Goal: Transaction & Acquisition: Purchase product/service

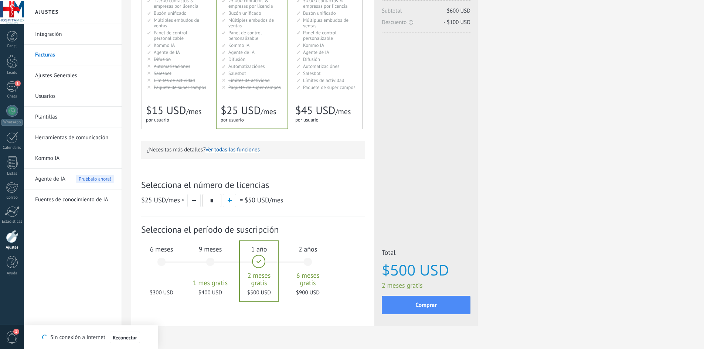
scroll to position [111, 0]
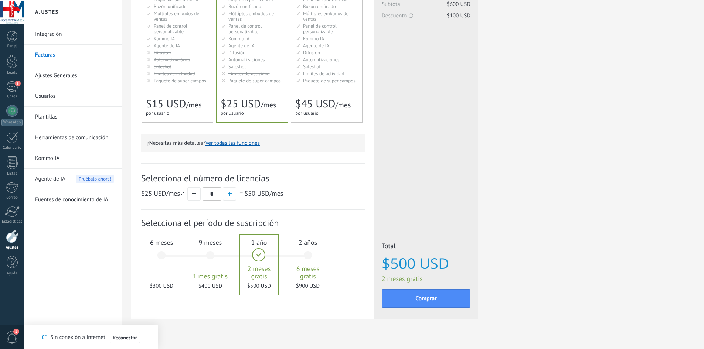
click at [194, 78] on span "Paquete de super campos" at bounding box center [180, 81] width 52 height 6
click at [251, 78] on span "Paquete de super campos" at bounding box center [254, 81] width 52 height 6
click at [196, 194] on span "button" at bounding box center [194, 193] width 4 height 1
click at [226, 194] on button "button" at bounding box center [229, 193] width 13 height 13
click at [196, 194] on button "button" at bounding box center [193, 193] width 13 height 13
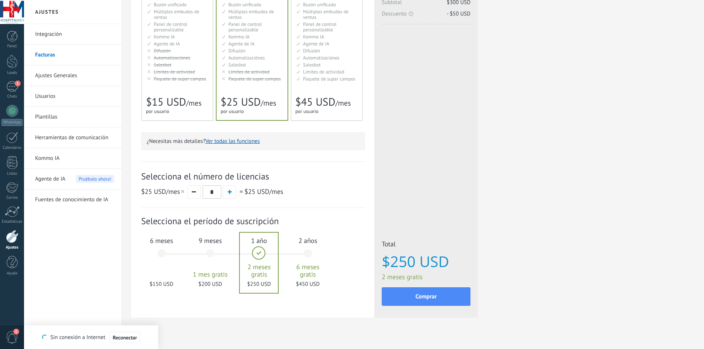
scroll to position [124, 0]
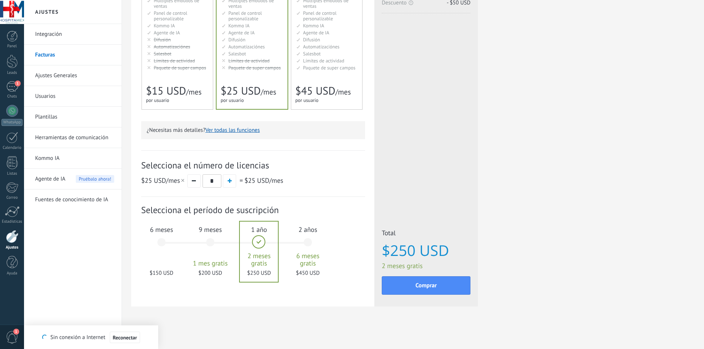
click at [166, 242] on div "6 meses $150 USD" at bounding box center [162, 246] width 40 height 52
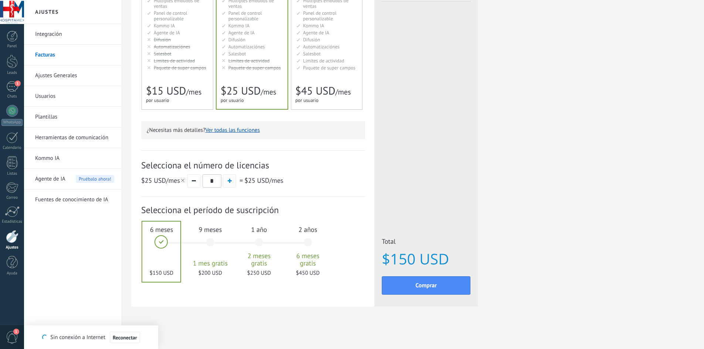
click at [232, 183] on button "button" at bounding box center [229, 180] width 13 height 13
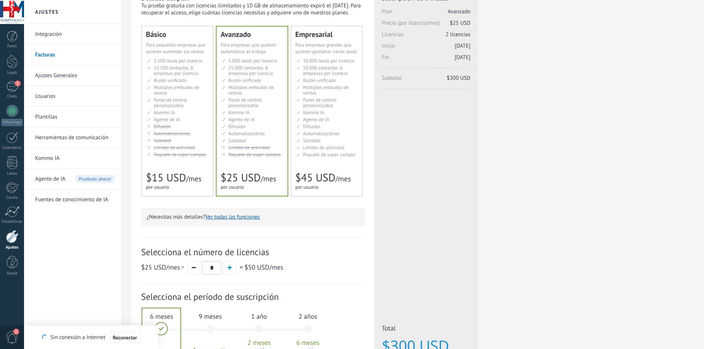
scroll to position [0, 0]
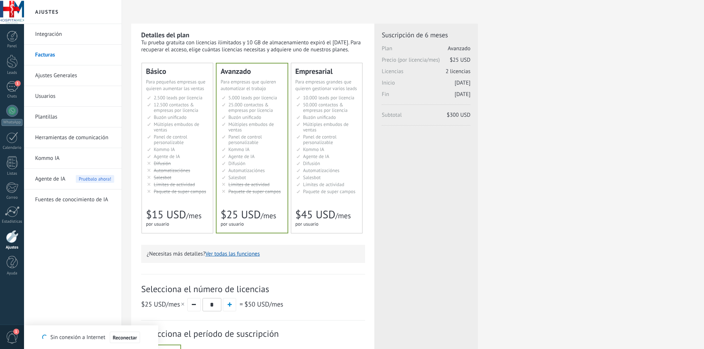
click at [245, 255] on button "Ver todas las funciones" at bounding box center [233, 254] width 54 height 7
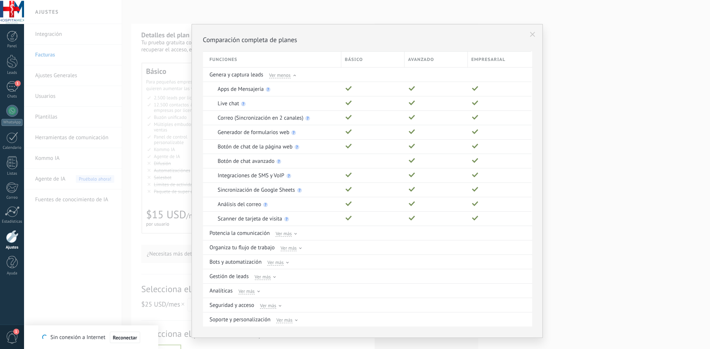
click at [147, 177] on div "Comparación completa de planes Funciones Básico Avanzado Empresarial Genera y c…" at bounding box center [367, 174] width 686 height 349
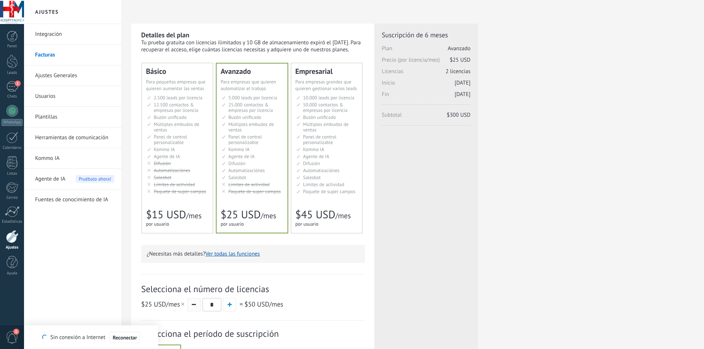
click at [189, 307] on button "button" at bounding box center [193, 304] width 13 height 13
type input "*"
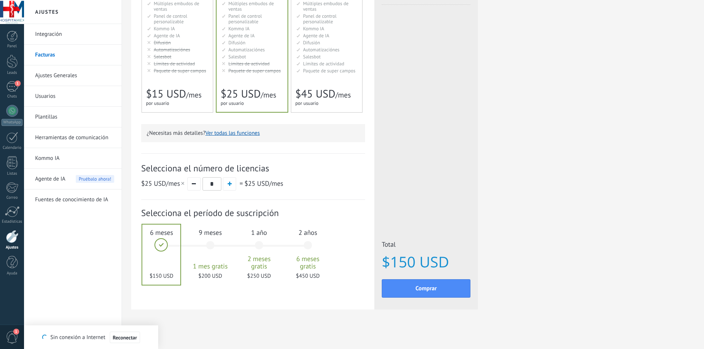
scroll to position [124, 0]
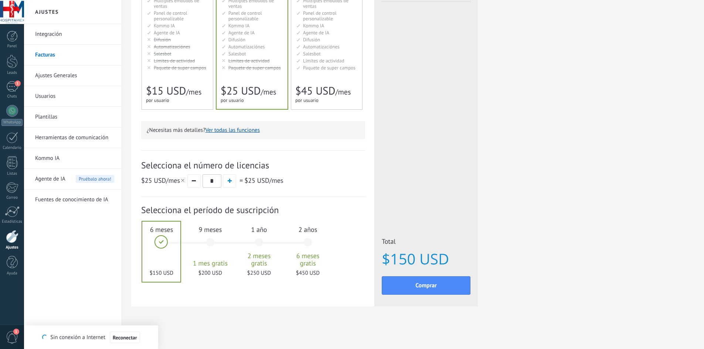
click at [208, 243] on div "9 meses 1 mes gratis $200 USD" at bounding box center [210, 246] width 40 height 52
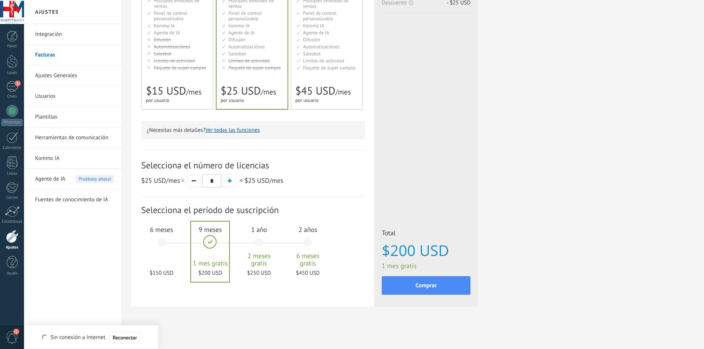
click at [166, 244] on div "6 meses $150 USD" at bounding box center [162, 246] width 40 height 52
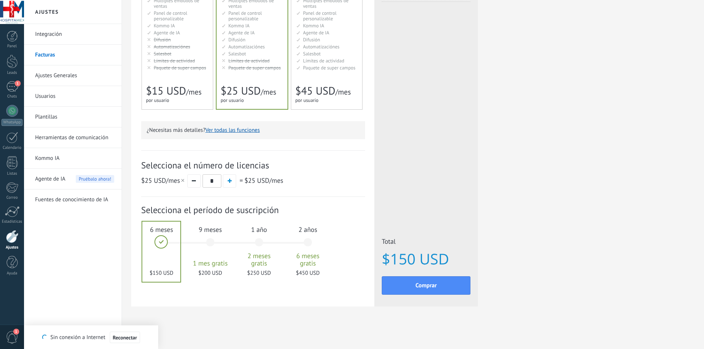
click at [261, 248] on div "1 año 2 meses gratis $250 USD" at bounding box center [259, 246] width 40 height 52
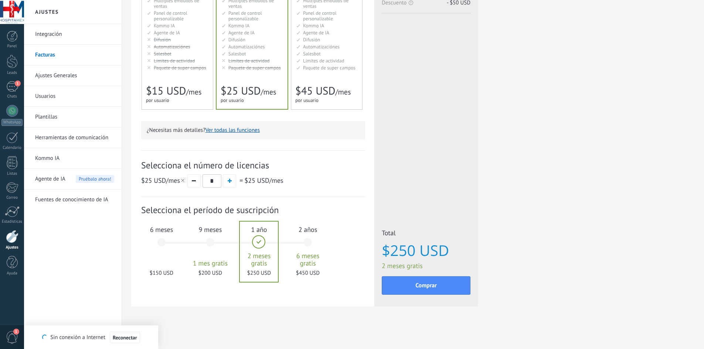
click at [160, 240] on div "6 meses $150 USD" at bounding box center [162, 246] width 40 height 52
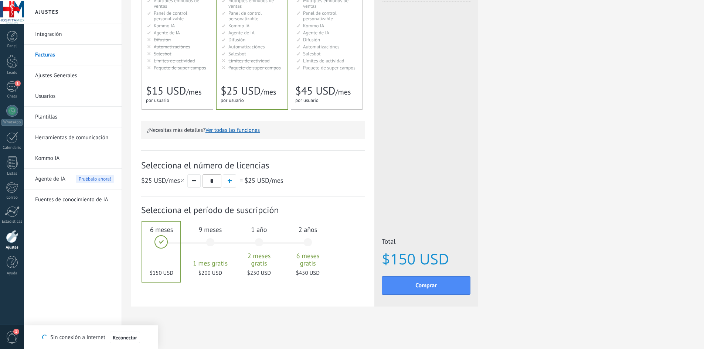
click at [258, 245] on div "1 año 2 meses gratis $250 USD" at bounding box center [259, 246] width 40 height 52
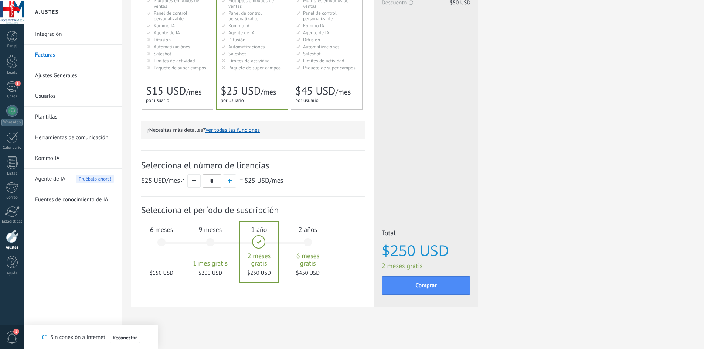
click at [163, 243] on div "6 meses $150 USD" at bounding box center [162, 246] width 40 height 52
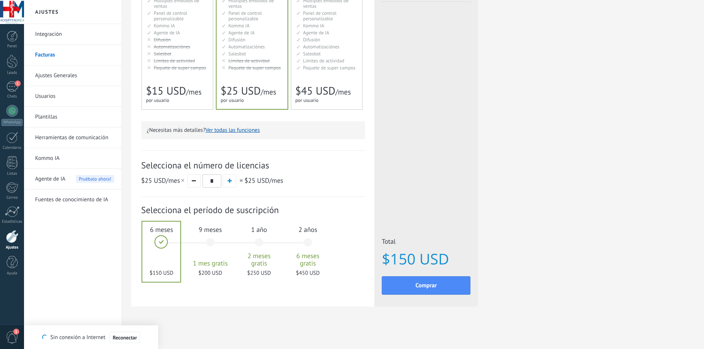
click at [256, 241] on div "1 año 2 meses gratis $250 USD" at bounding box center [259, 246] width 40 height 52
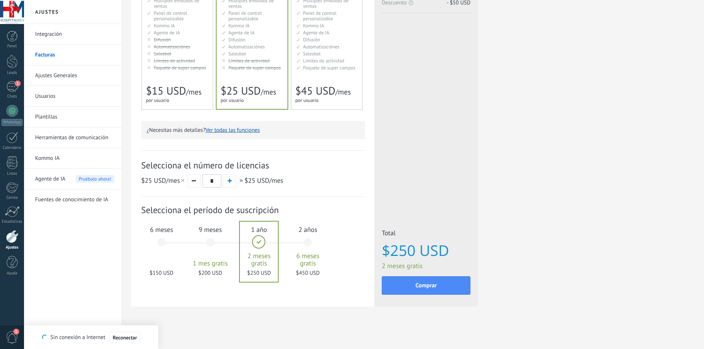
click at [158, 242] on div "6 meses $150 USD" at bounding box center [162, 246] width 40 height 52
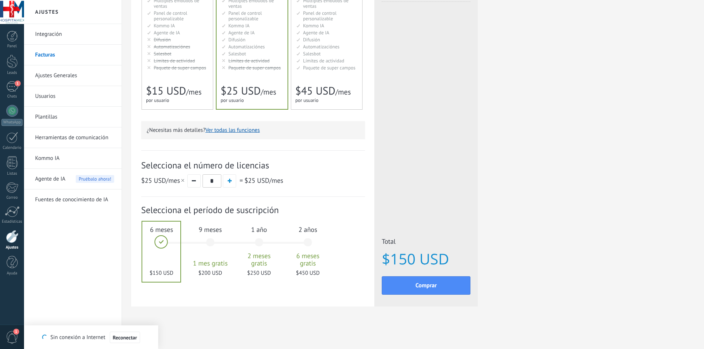
click at [263, 243] on div "1 año 2 meses gratis $250 USD" at bounding box center [259, 246] width 40 height 52
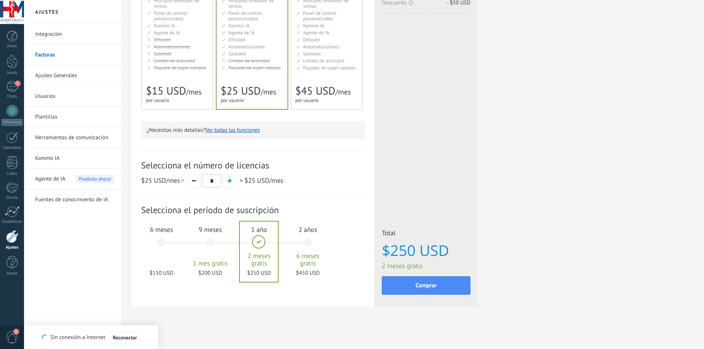
click at [163, 240] on div "6 meses $150 USD" at bounding box center [162, 246] width 40 height 52
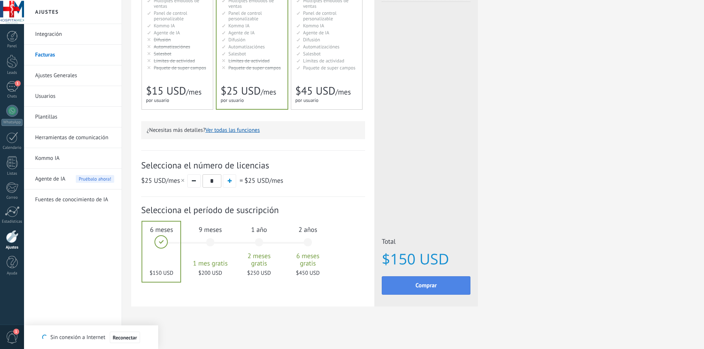
click at [450, 289] on button "Comprar" at bounding box center [426, 286] width 89 height 18
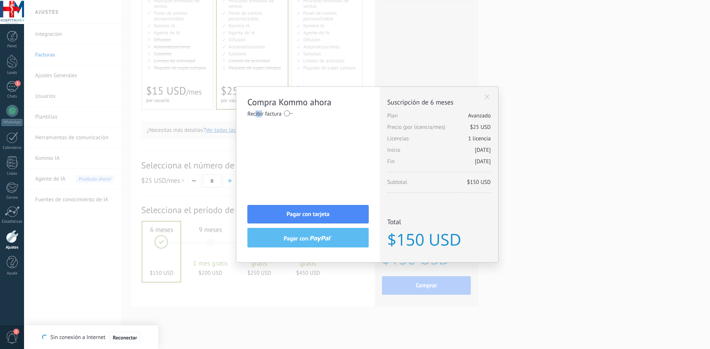
drag, startPoint x: 258, startPoint y: 133, endPoint x: 255, endPoint y: 141, distance: 8.6
click at [255, 141] on div "Compra Kommo ahora Recibir factura Nombre completo / Nombre de la empresa País …" at bounding box center [307, 175] width 143 height 176
click at [347, 211] on button "Pagar con tarjeta" at bounding box center [307, 214] width 121 height 18
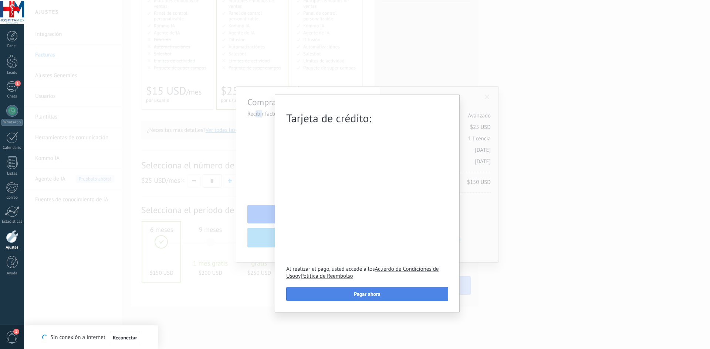
click at [396, 296] on button "Pagar ahora" at bounding box center [367, 294] width 162 height 14
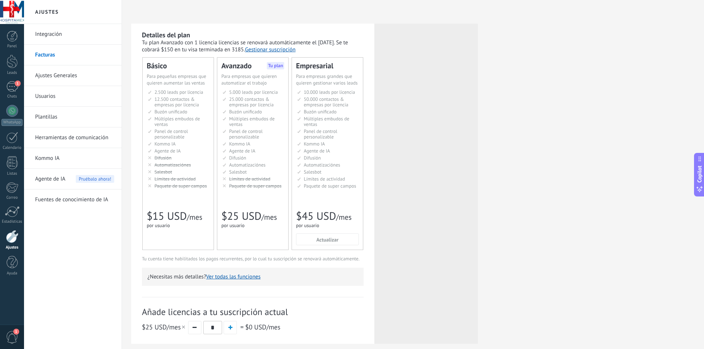
scroll to position [92, 0]
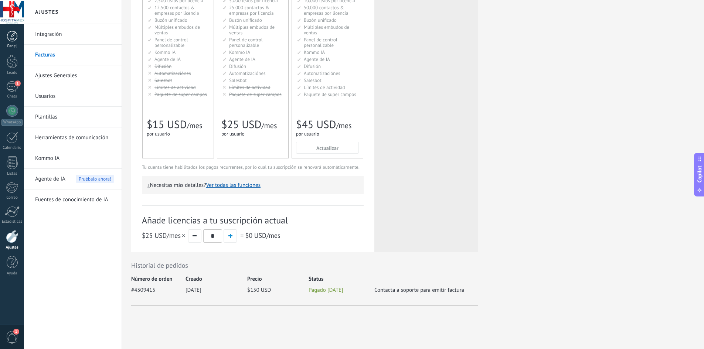
click at [10, 40] on div at bounding box center [12, 36] width 11 height 11
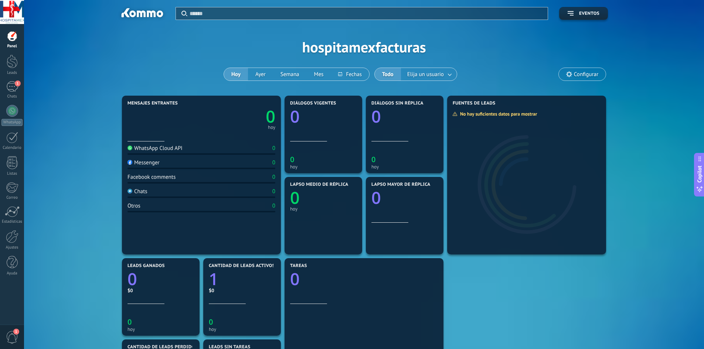
click at [584, 77] on span "Configurar" at bounding box center [586, 74] width 24 height 6
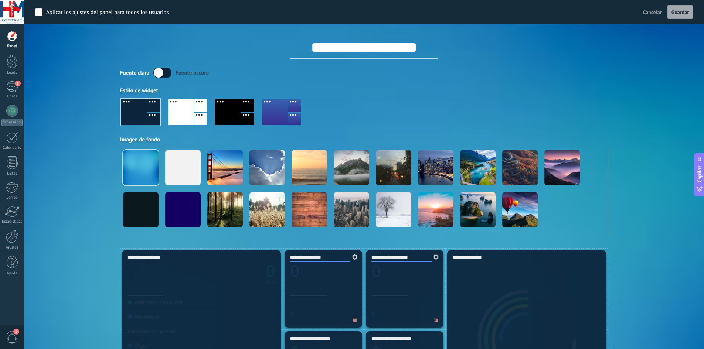
click at [189, 109] on div at bounding box center [181, 112] width 26 height 26
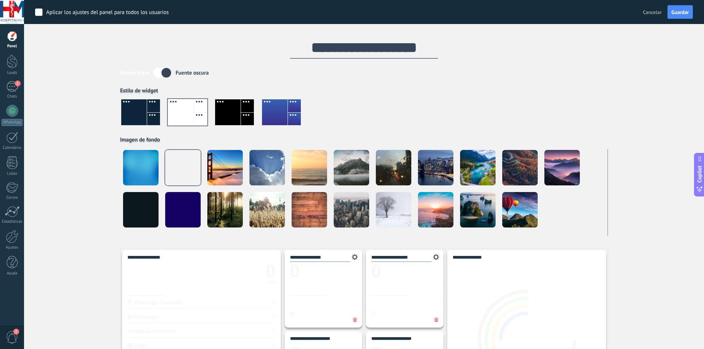
click at [224, 109] on div at bounding box center [228, 112] width 26 height 26
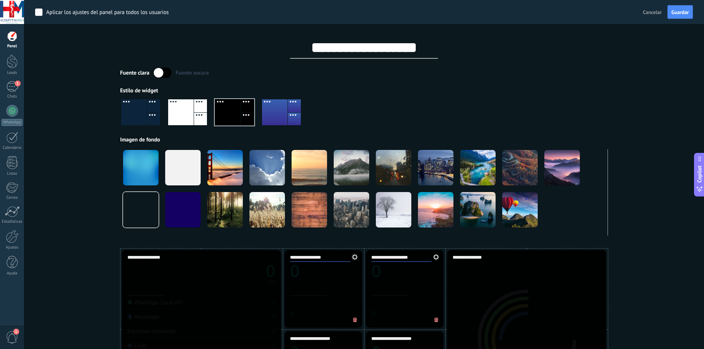
click at [277, 111] on div at bounding box center [275, 112] width 26 height 26
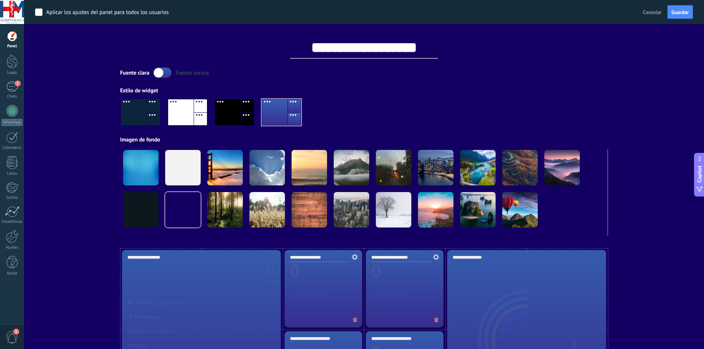
click at [144, 114] on div at bounding box center [134, 112] width 26 height 26
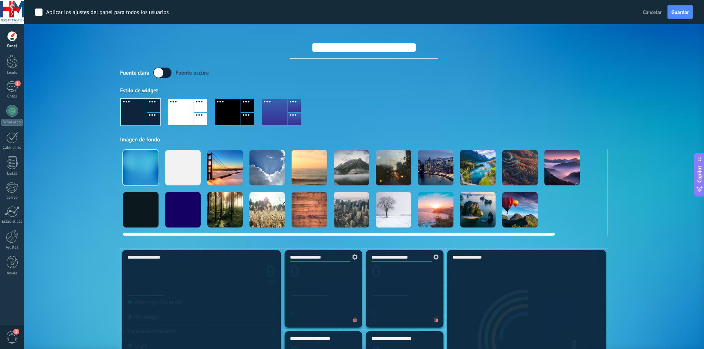
click at [151, 200] on div at bounding box center [140, 209] width 35 height 35
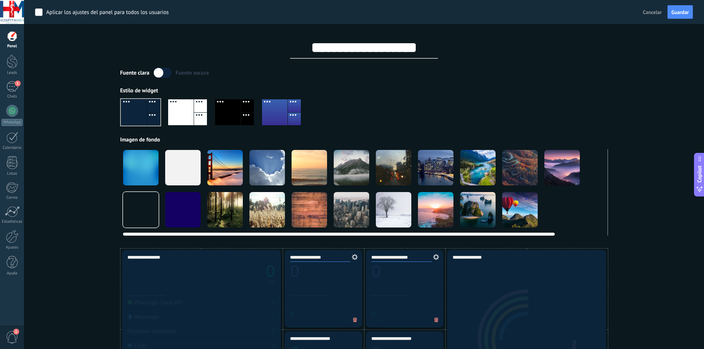
click at [182, 206] on div at bounding box center [182, 209] width 35 height 35
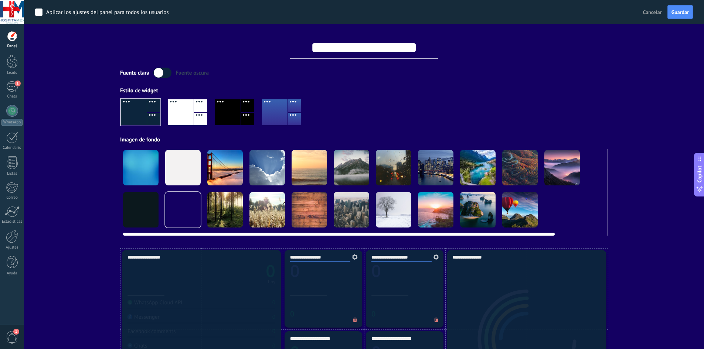
click at [142, 167] on div at bounding box center [140, 167] width 35 height 35
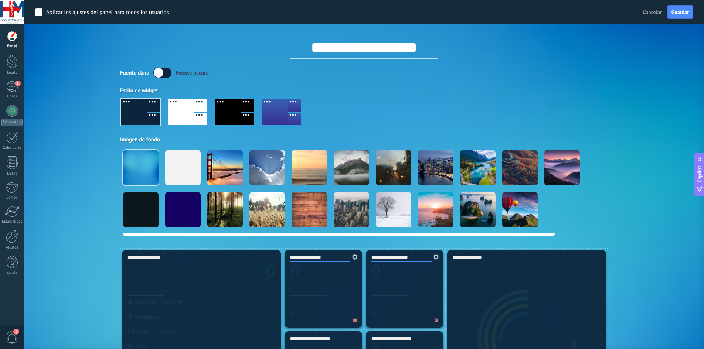
click at [154, 198] on div at bounding box center [140, 209] width 35 height 35
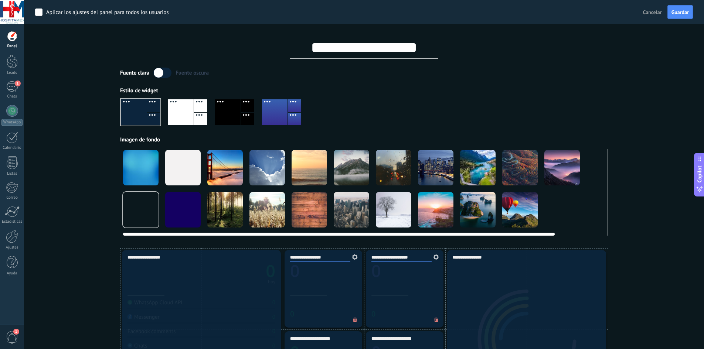
click at [271, 171] on div at bounding box center [267, 167] width 35 height 35
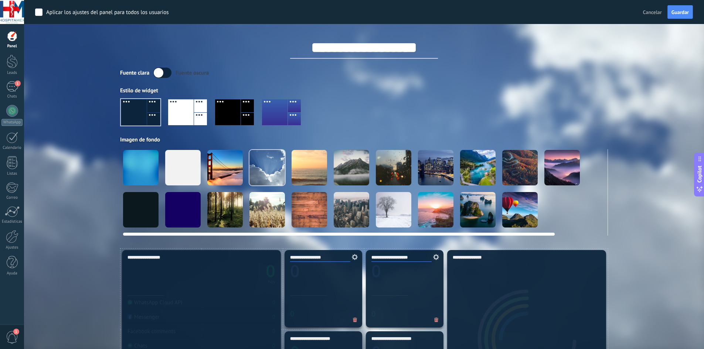
click at [421, 213] on div at bounding box center [435, 209] width 35 height 35
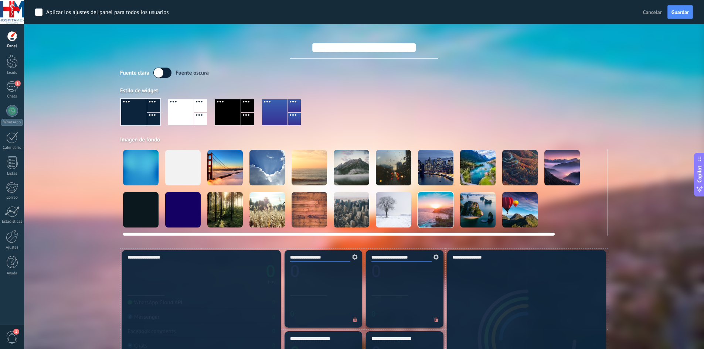
click at [566, 171] on div at bounding box center [562, 167] width 35 height 35
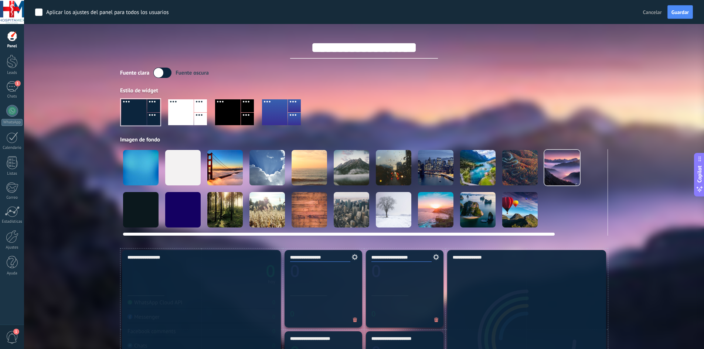
click at [591, 215] on video at bounding box center [604, 209] width 35 height 35
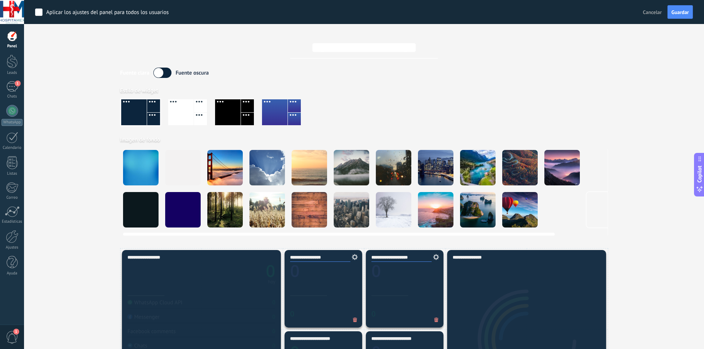
click at [346, 207] on div at bounding box center [351, 209] width 35 height 35
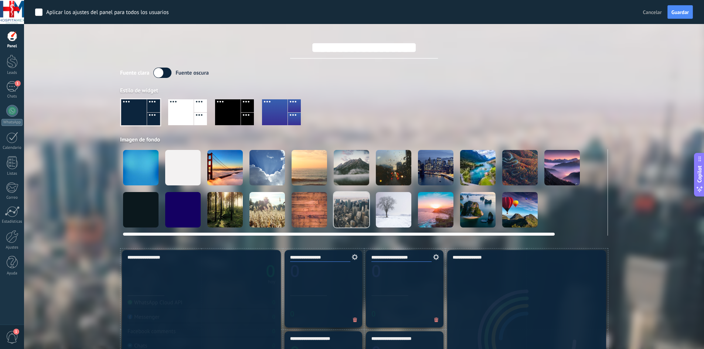
click at [186, 204] on div at bounding box center [182, 209] width 35 height 35
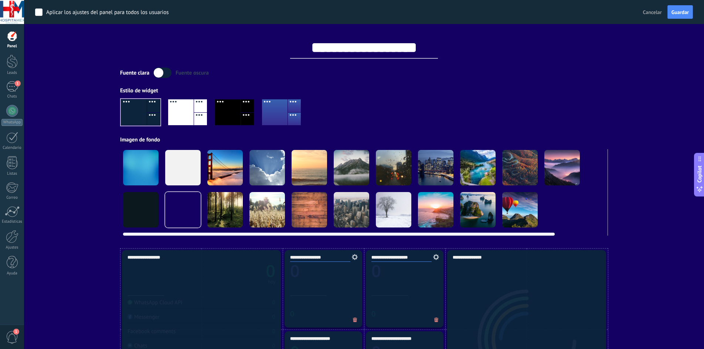
click at [268, 169] on div at bounding box center [267, 167] width 35 height 35
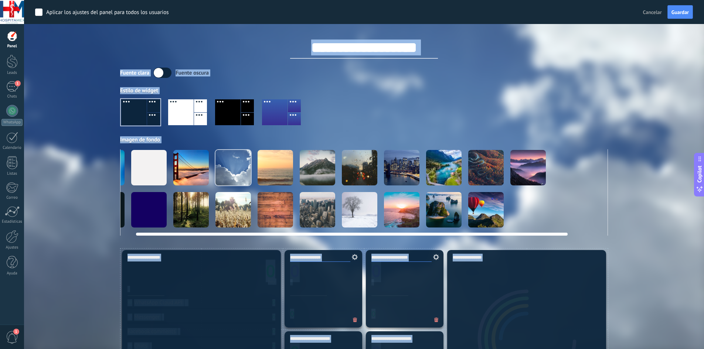
scroll to position [0, 57]
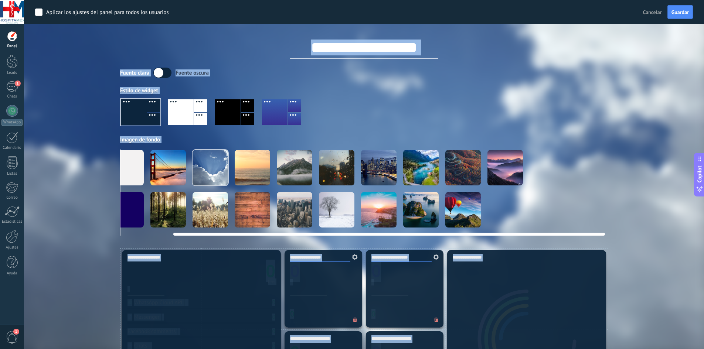
drag, startPoint x: 404, startPoint y: 235, endPoint x: 513, endPoint y: 228, distance: 109.6
click at [513, 228] on div at bounding box center [364, 192] width 488 height 87
click at [560, 213] on video at bounding box center [547, 209] width 35 height 35
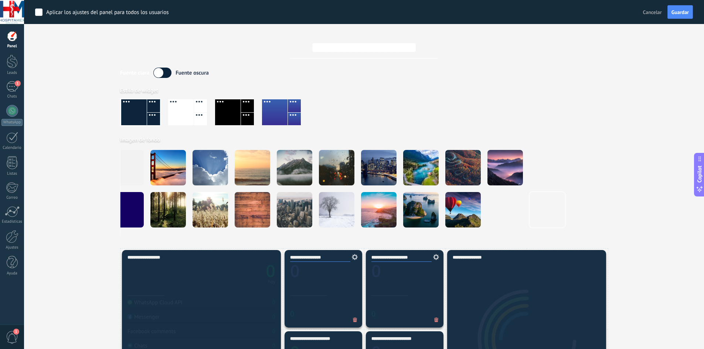
click at [426, 107] on div at bounding box center [364, 115] width 488 height 42
click at [68, 112] on div "Aplicar Eventos hospitamexfacturas [PERSON_NAME] Semana Mes Todo Elija un usuar…" at bounding box center [364, 124] width 658 height 248
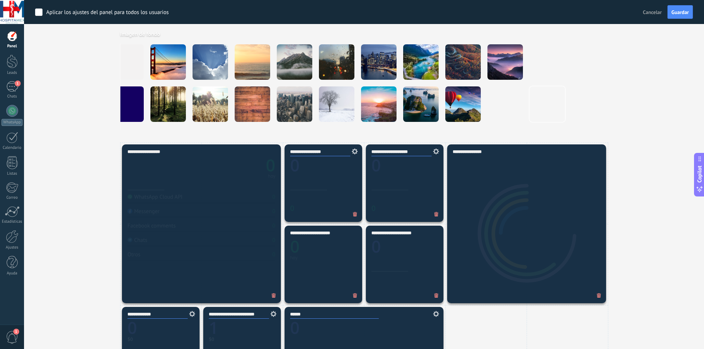
scroll to position [10, 0]
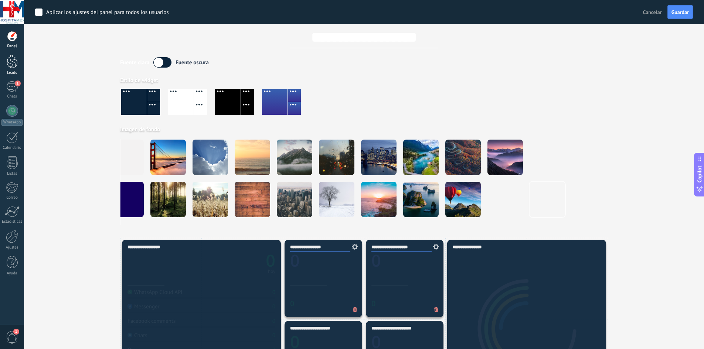
click at [8, 64] on div at bounding box center [12, 62] width 11 height 14
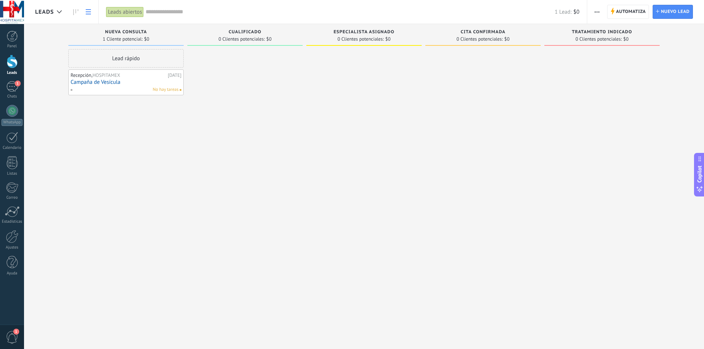
click at [87, 13] on icon at bounding box center [88, 11] width 5 height 5
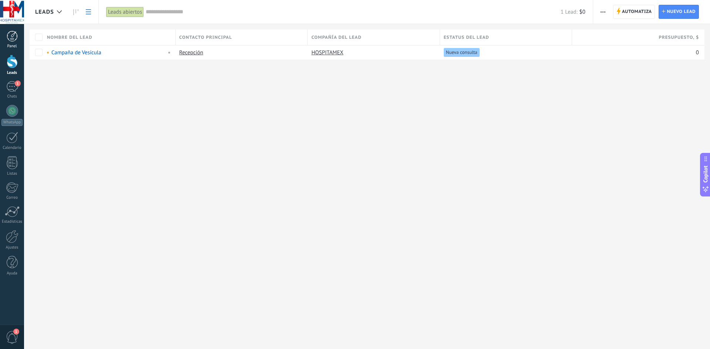
click at [9, 44] on link "Panel" at bounding box center [12, 40] width 24 height 18
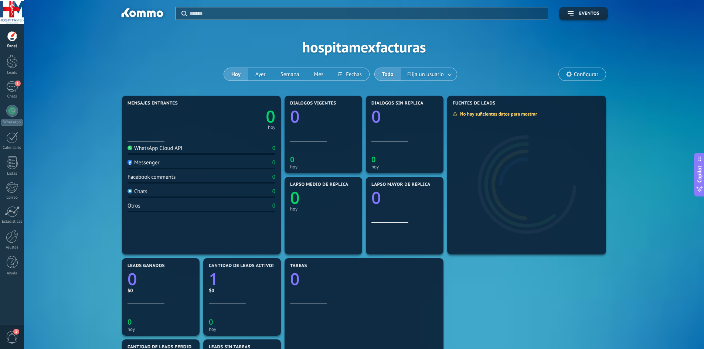
click at [169, 149] on div "WhatsApp Cloud API" at bounding box center [155, 148] width 55 height 7
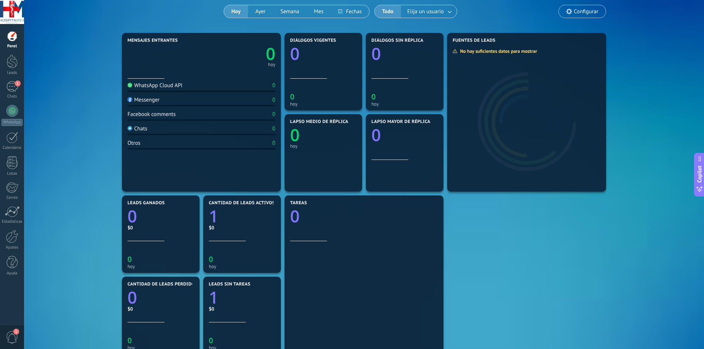
scroll to position [60, 0]
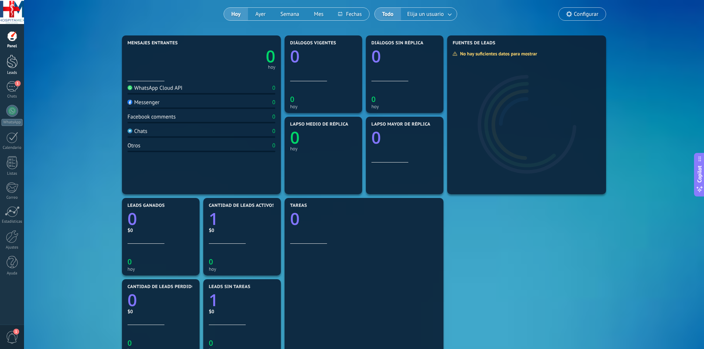
click at [9, 68] on link "Leads" at bounding box center [12, 65] width 24 height 21
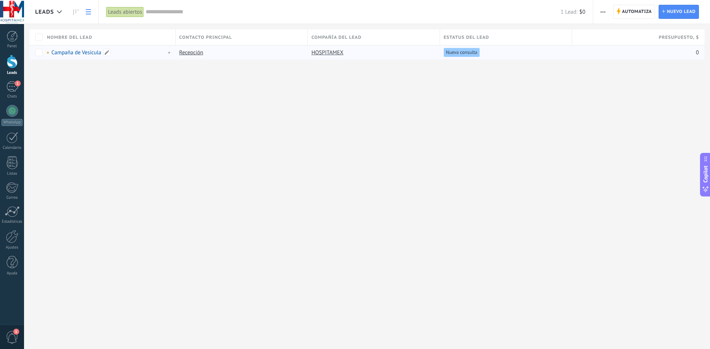
click at [126, 50] on div "Campaña de Vesícula" at bounding box center [105, 52] width 116 height 7
click at [13, 87] on div "1" at bounding box center [12, 86] width 12 height 11
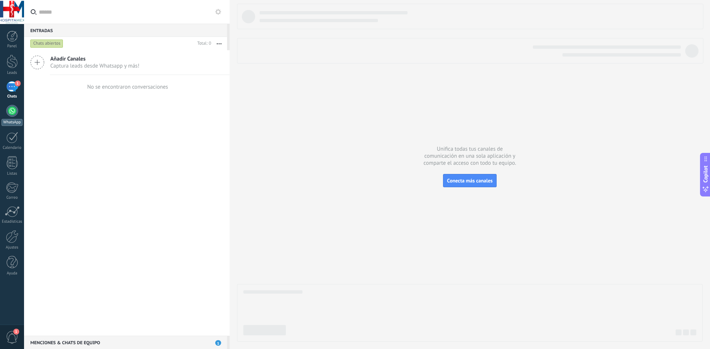
click at [13, 110] on div at bounding box center [12, 111] width 12 height 12
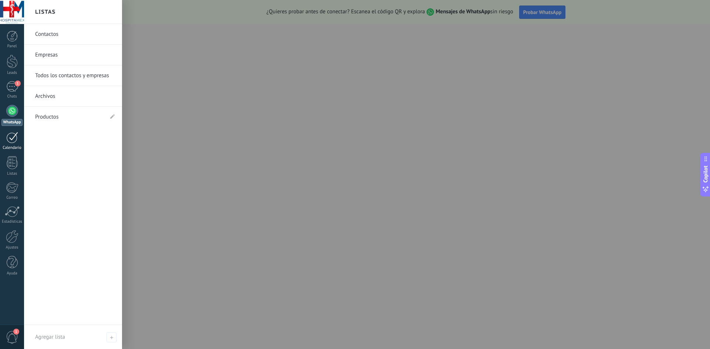
click at [13, 132] on div at bounding box center [12, 137] width 12 height 11
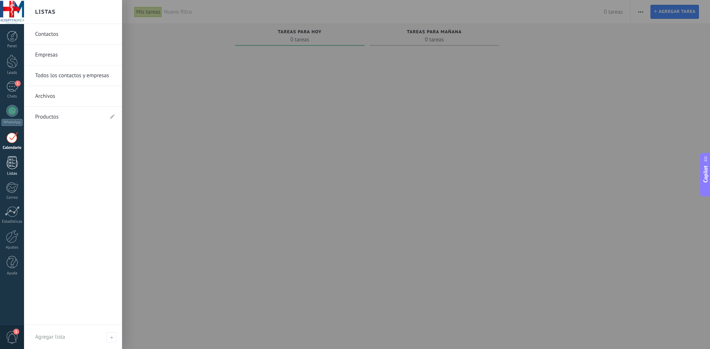
click at [14, 160] on div at bounding box center [12, 162] width 11 height 13
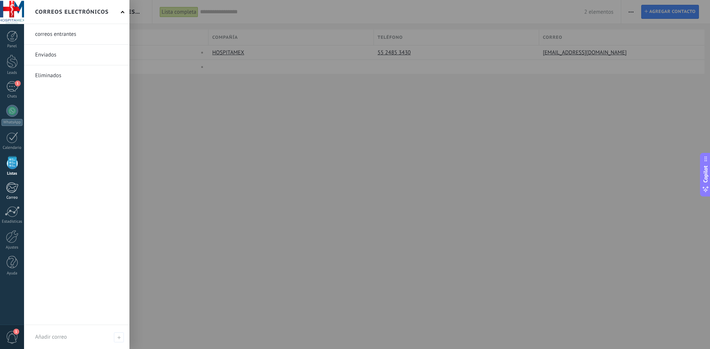
click at [12, 190] on div at bounding box center [12, 187] width 12 height 11
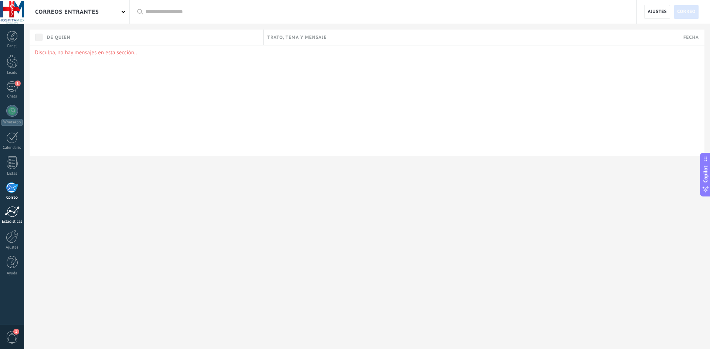
click at [14, 216] on div at bounding box center [12, 211] width 15 height 11
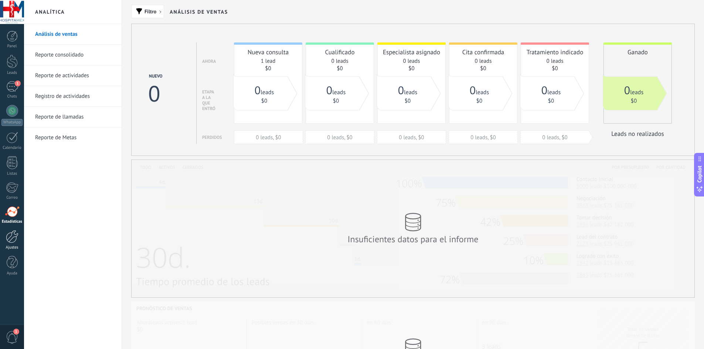
click at [12, 241] on div at bounding box center [12, 236] width 13 height 13
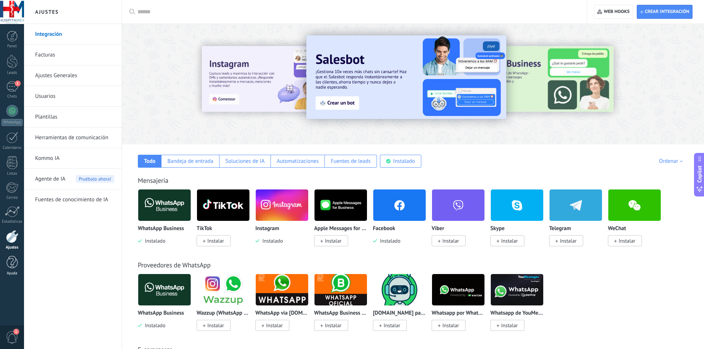
click at [11, 271] on link "Ayuda" at bounding box center [12, 266] width 24 height 20
